Goal: Information Seeking & Learning: Learn about a topic

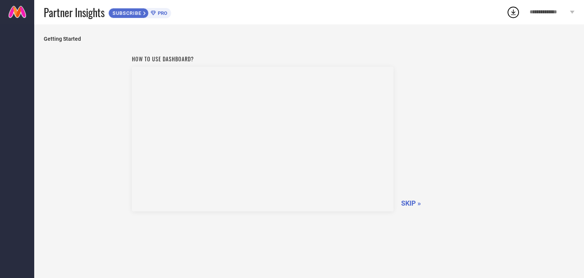
click at [411, 202] on span "SKIP »" at bounding box center [411, 203] width 20 height 8
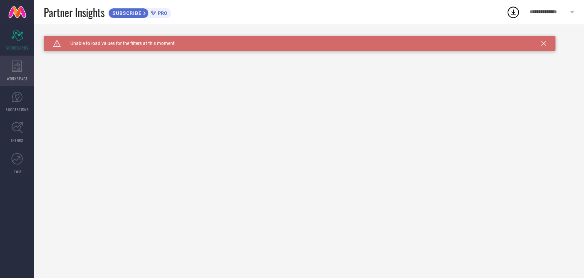
click at [24, 70] on div "WORKSPACE" at bounding box center [17, 71] width 34 height 30
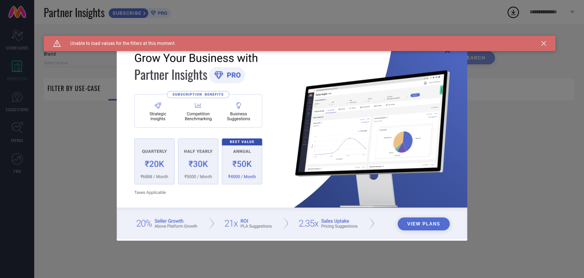
type input "1 STOP FASHION"
type input "All"
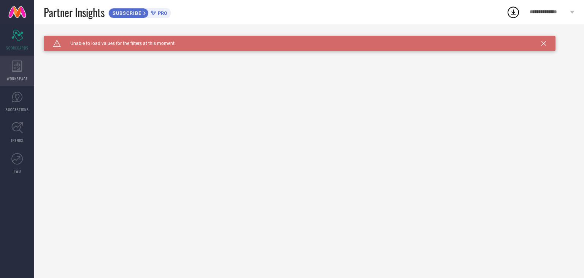
click at [17, 58] on div "WORKSPACE" at bounding box center [17, 71] width 34 height 30
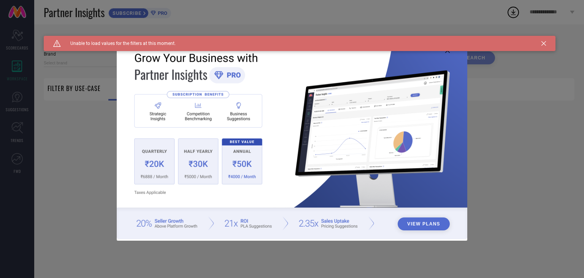
type input "1 STOP FASHION"
type input "All"
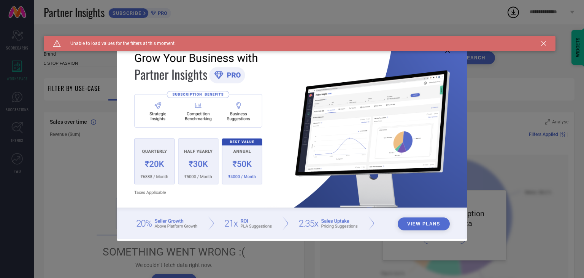
click at [543, 43] on icon at bounding box center [543, 43] width 5 height 5
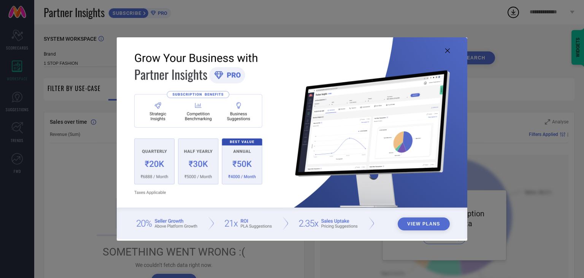
click at [447, 50] on icon at bounding box center [447, 50] width 5 height 5
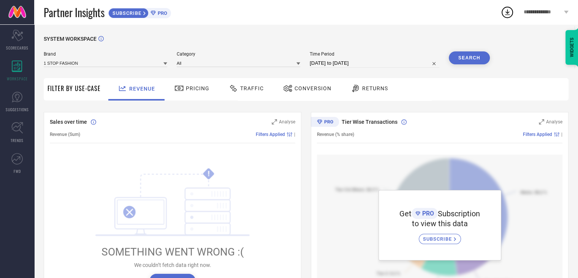
click at [551, 10] on span "**********" at bounding box center [543, 12] width 38 height 6
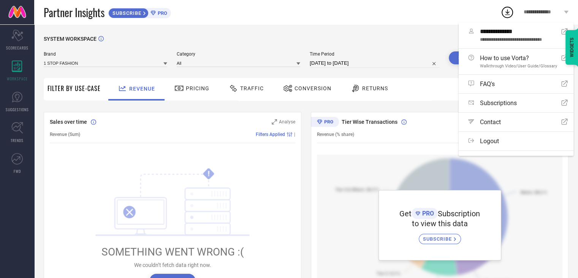
click at [543, 8] on div "**********" at bounding box center [546, 12] width 64 height 24
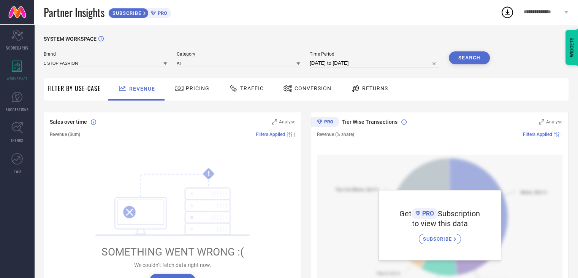
click at [543, 8] on div "**********" at bounding box center [546, 12] width 64 height 24
click at [507, 14] on icon at bounding box center [507, 13] width 5 height 6
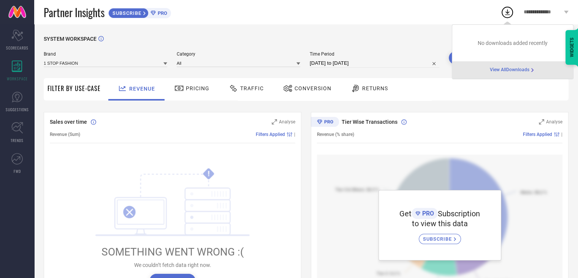
click at [519, 70] on span "View All Downloads" at bounding box center [510, 70] width 40 height 6
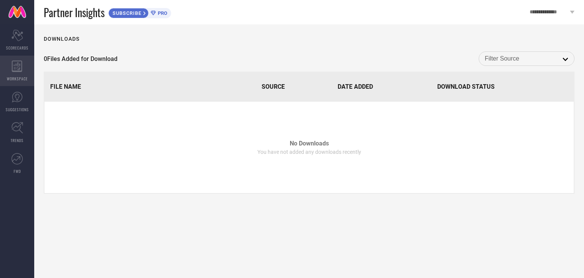
click at [14, 74] on div "WORKSPACE" at bounding box center [17, 71] width 34 height 30
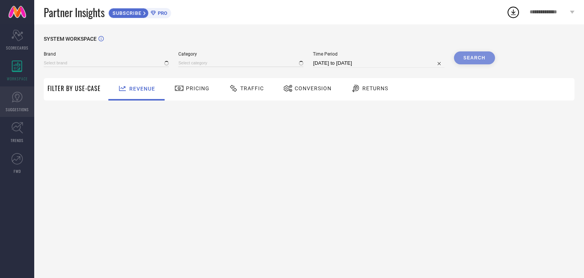
type input "1 STOP FASHION"
type input "All"
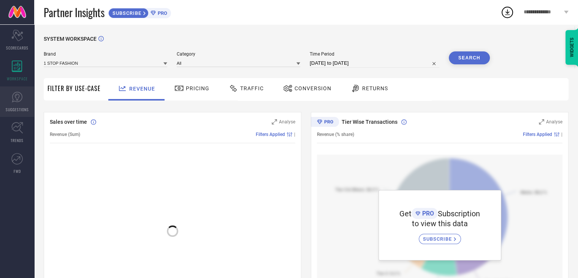
click at [14, 95] on icon at bounding box center [16, 96] width 11 height 11
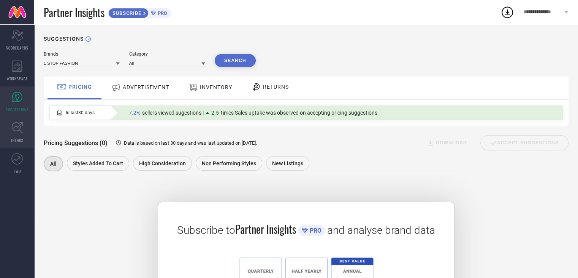
click at [9, 124] on link "TRENDS" at bounding box center [17, 132] width 34 height 30
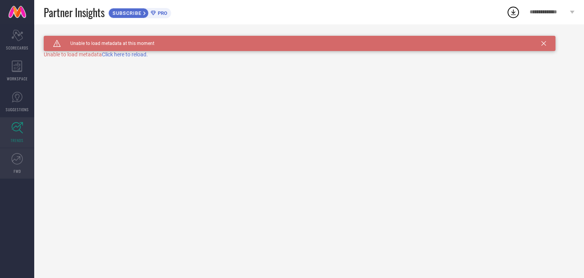
click at [19, 161] on icon at bounding box center [16, 158] width 11 height 11
